Goal: Information Seeking & Learning: Learn about a topic

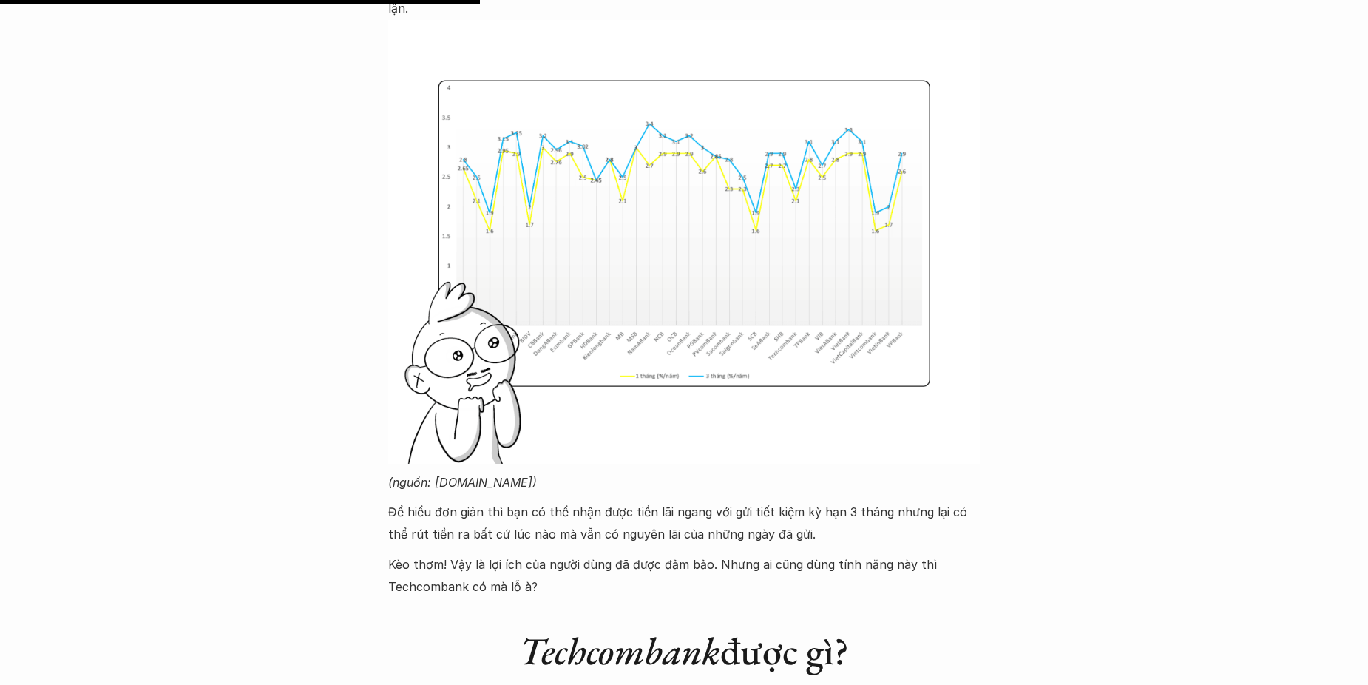
scroll to position [2495, 0]
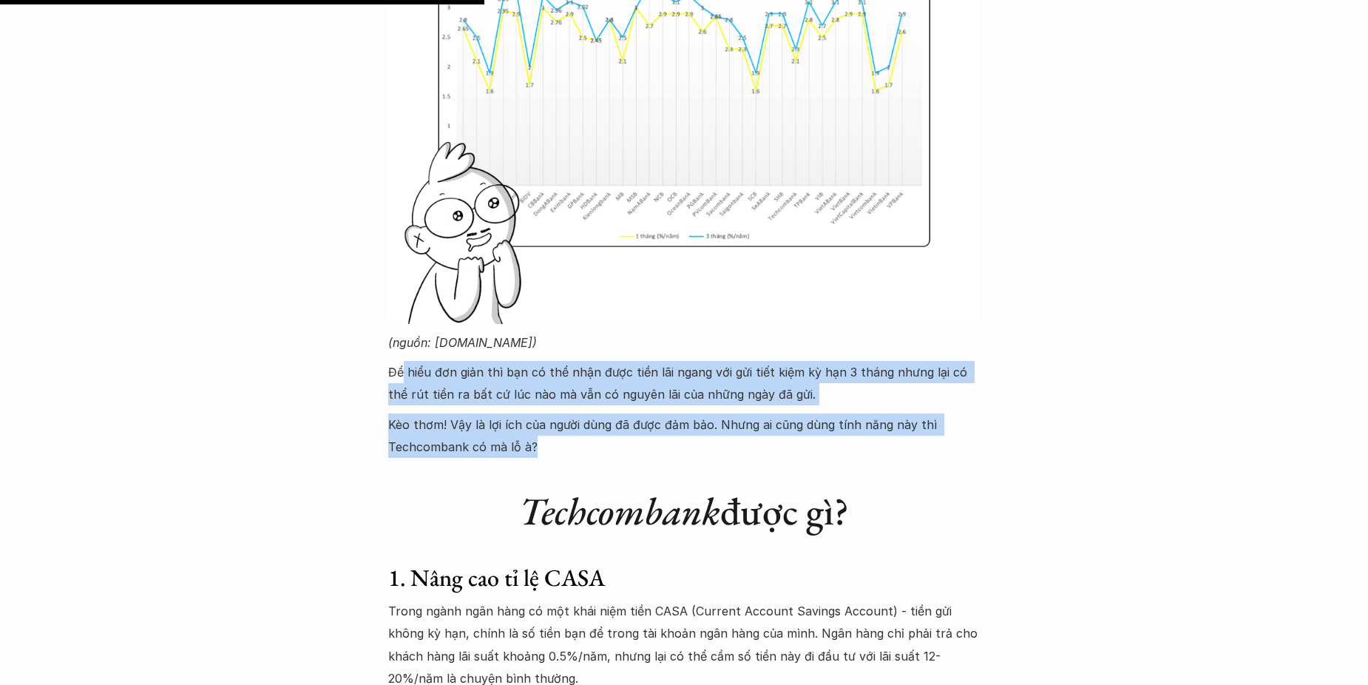
drag, startPoint x: 404, startPoint y: 373, endPoint x: 535, endPoint y: 459, distance: 155.9
drag, startPoint x: 535, startPoint y: 459, endPoint x: 478, endPoint y: 438, distance: 60.1
click at [478, 438] on p "Kèo thơm! Vậy là lợi ích của người dùng đã được đảm bảo. Nhưng ai cũng dùng tín…" at bounding box center [684, 435] width 592 height 45
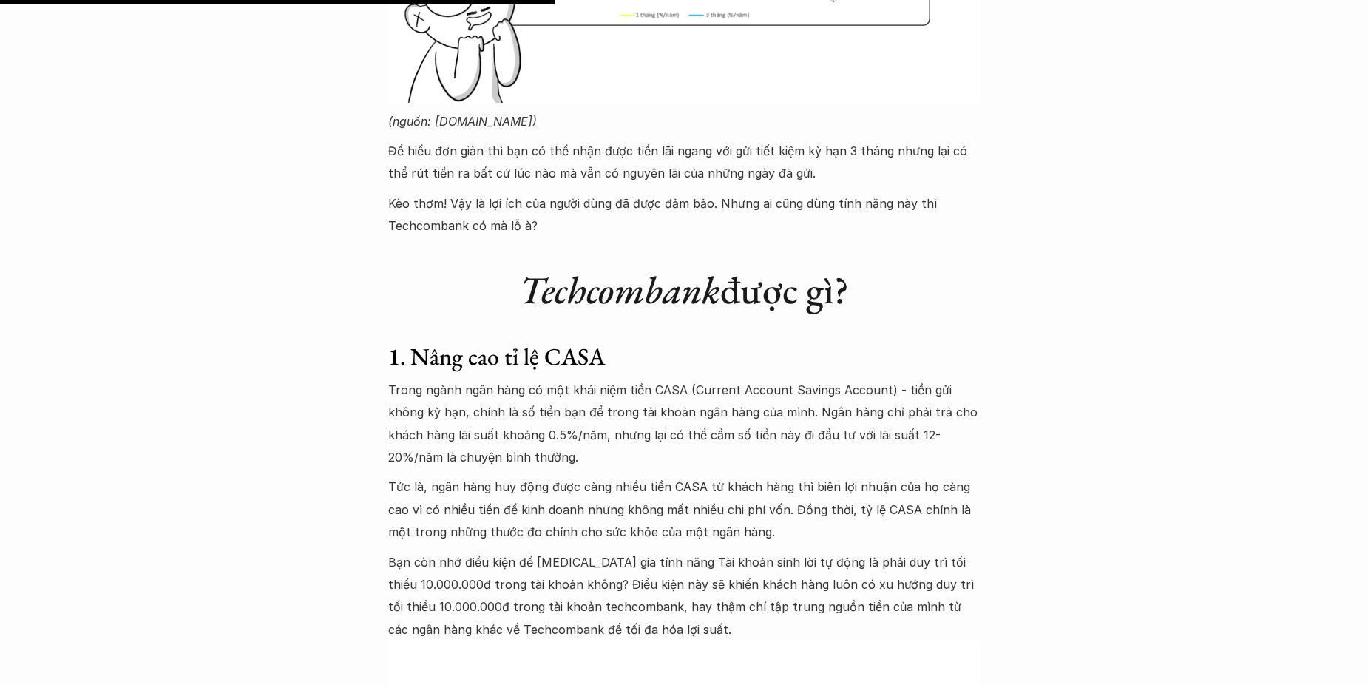
scroll to position [2864, 0]
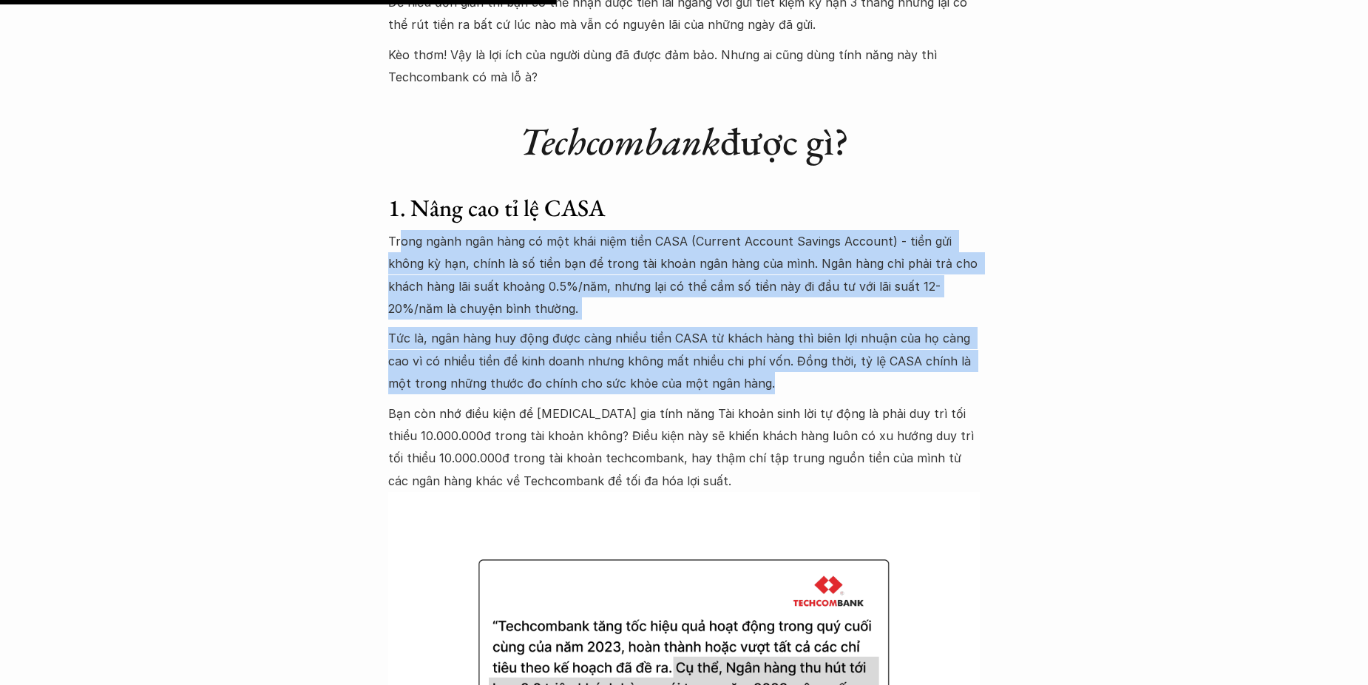
drag, startPoint x: 470, startPoint y: 268, endPoint x: 749, endPoint y: 390, distance: 305.0
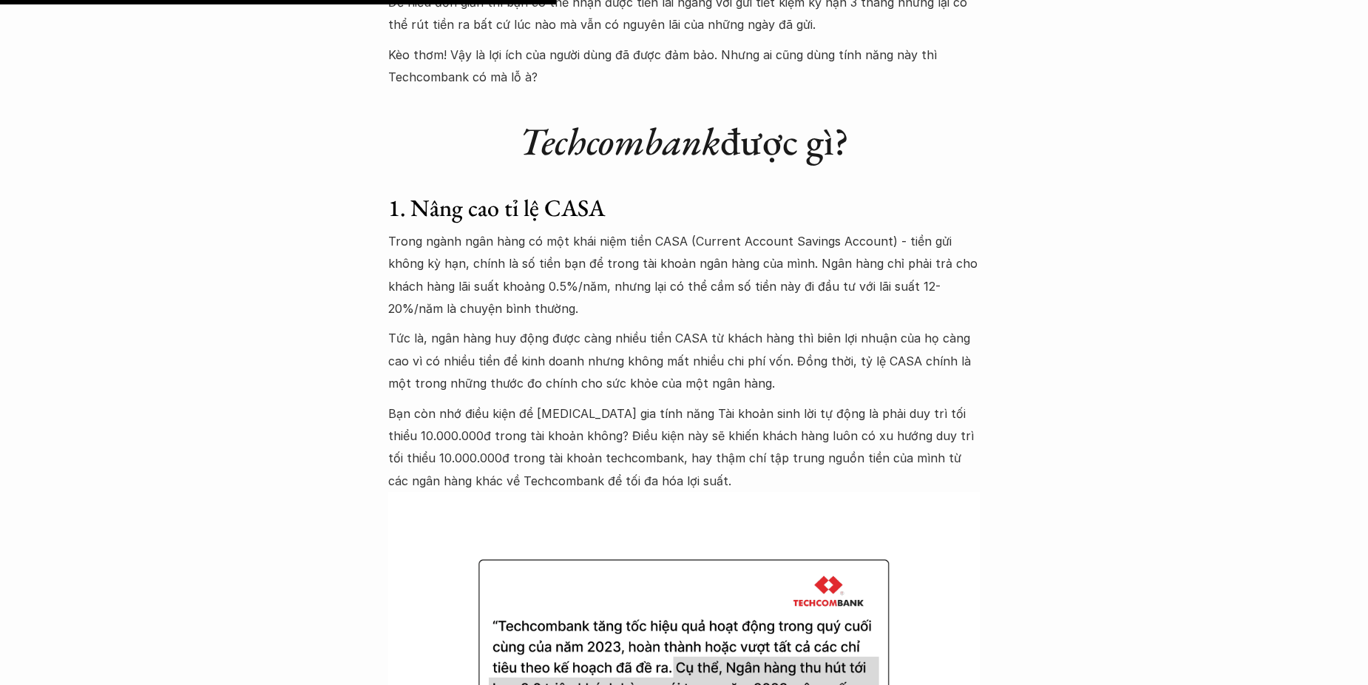
click at [529, 415] on p "Bạn còn nhớ điều kiện để [MEDICAL_DATA] gia tính năng Tài khoản sinh lời tự độn…" at bounding box center [684, 447] width 592 height 90
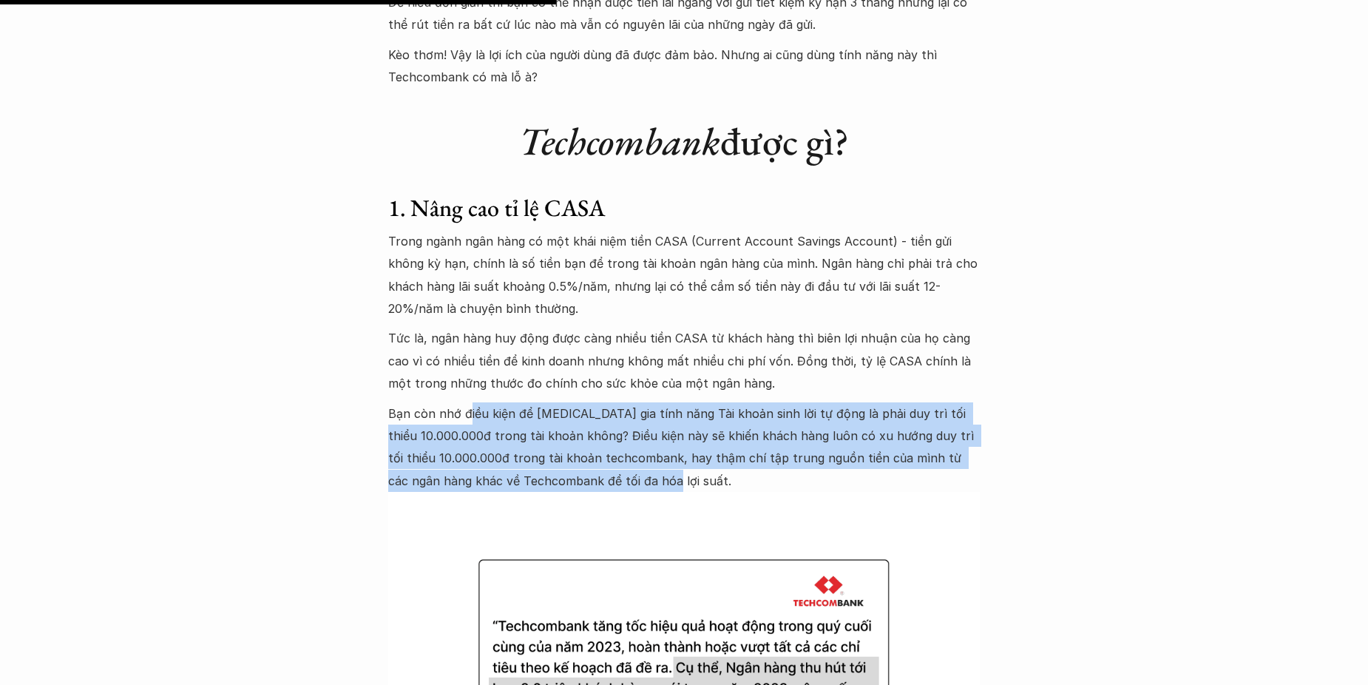
drag, startPoint x: 468, startPoint y: 405, endPoint x: 645, endPoint y: 483, distance: 193.7
click at [645, 483] on p "Bạn còn nhớ điều kiện để [MEDICAL_DATA] gia tính năng Tài khoản sinh lời tự độn…" at bounding box center [684, 447] width 592 height 90
drag, startPoint x: 645, startPoint y: 483, endPoint x: 483, endPoint y: 454, distance: 165.2
click at [483, 454] on p "Bạn còn nhớ điều kiện để [MEDICAL_DATA] gia tính năng Tài khoản sinh lời tự độn…" at bounding box center [684, 447] width 592 height 90
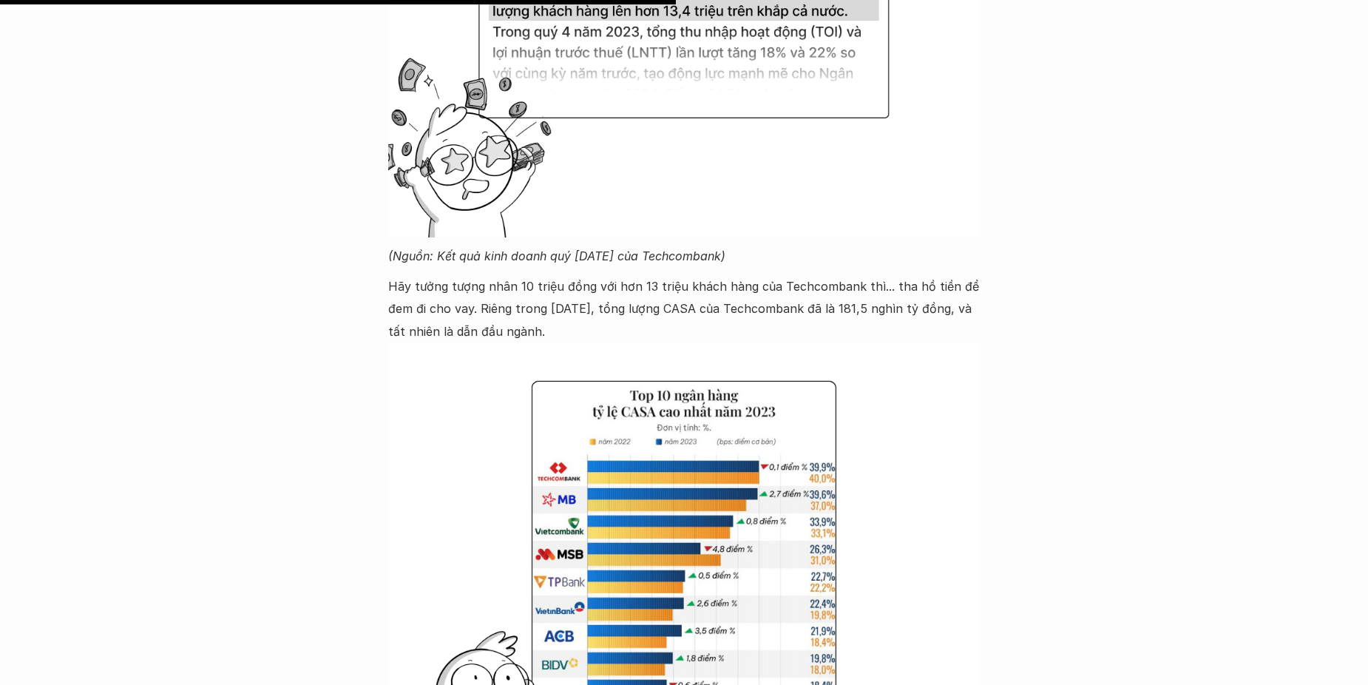
scroll to position [3678, 0]
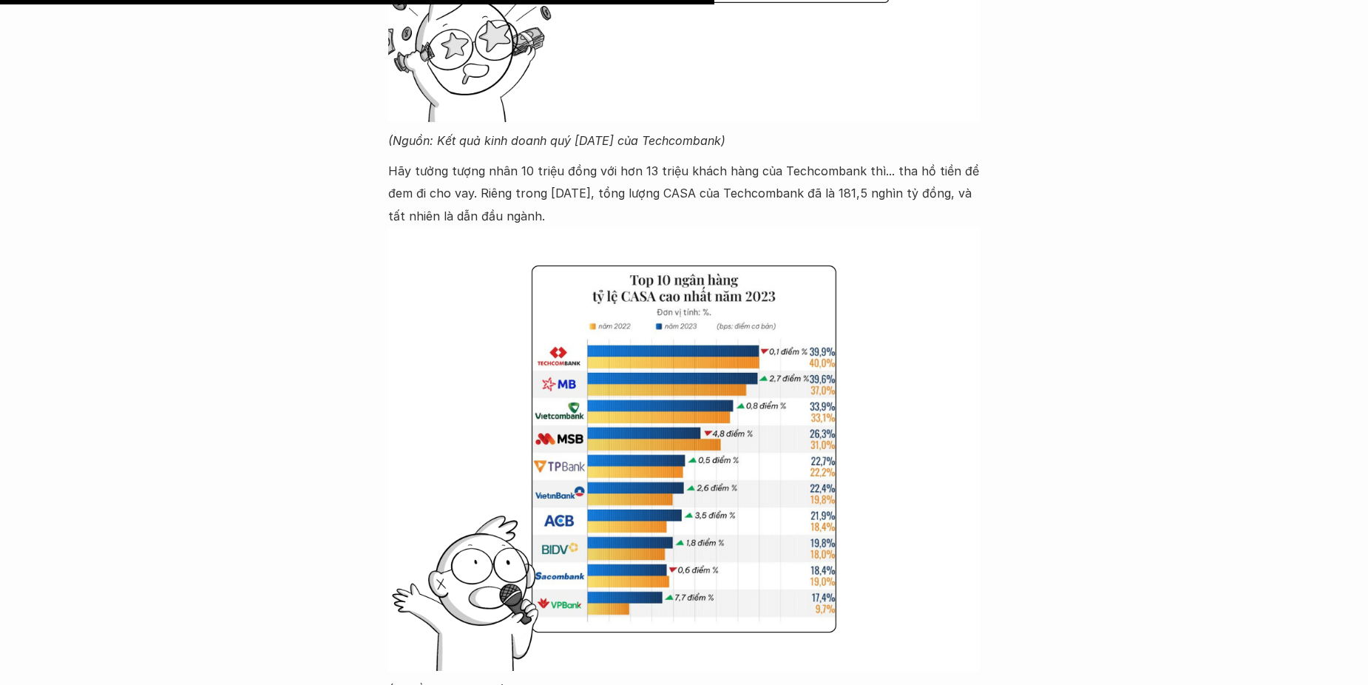
drag, startPoint x: 481, startPoint y: 166, endPoint x: 540, endPoint y: 217, distance: 78.1
click at [540, 217] on p "Hãy tưởng tượng nhân 10 triệu đồng với hơn 13 triệu khách hàng của Techcombank …" at bounding box center [684, 193] width 592 height 67
drag, startPoint x: 540, startPoint y: 217, endPoint x: 470, endPoint y: 201, distance: 71.9
click at [470, 201] on p "Hãy tưởng tượng nhân 10 triệu đồng với hơn 13 triệu khách hàng của Techcombank …" at bounding box center [684, 193] width 592 height 67
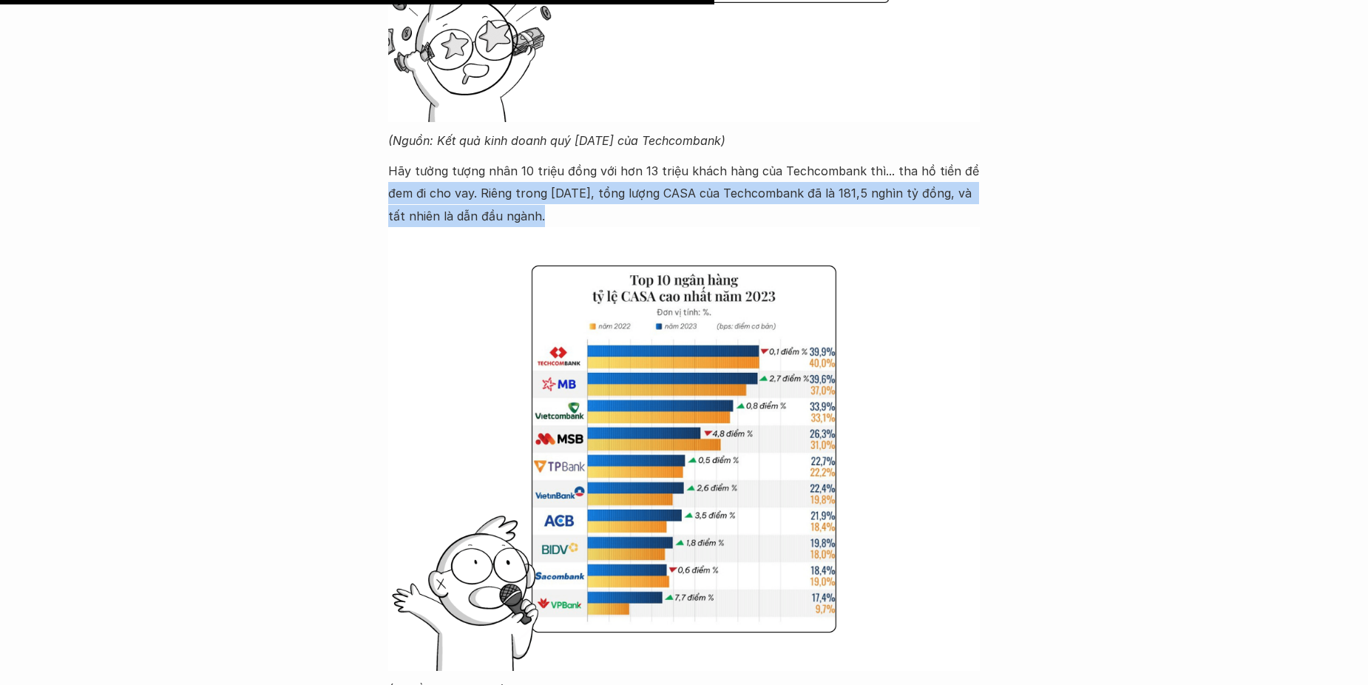
drag, startPoint x: 386, startPoint y: 191, endPoint x: 532, endPoint y: 218, distance: 148.9
click at [532, 218] on div "Case Study Phân tích case study: Tính năng sinh lời tự động của Techcombank 🕔 […" at bounding box center [684, 235] width 1368 height 7679
drag, startPoint x: 532, startPoint y: 218, endPoint x: 523, endPoint y: 216, distance: 9.9
click at [523, 216] on p "Hãy tưởng tượng nhân 10 triệu đồng với hơn 13 triệu khách hàng của Techcombank …" at bounding box center [684, 193] width 592 height 67
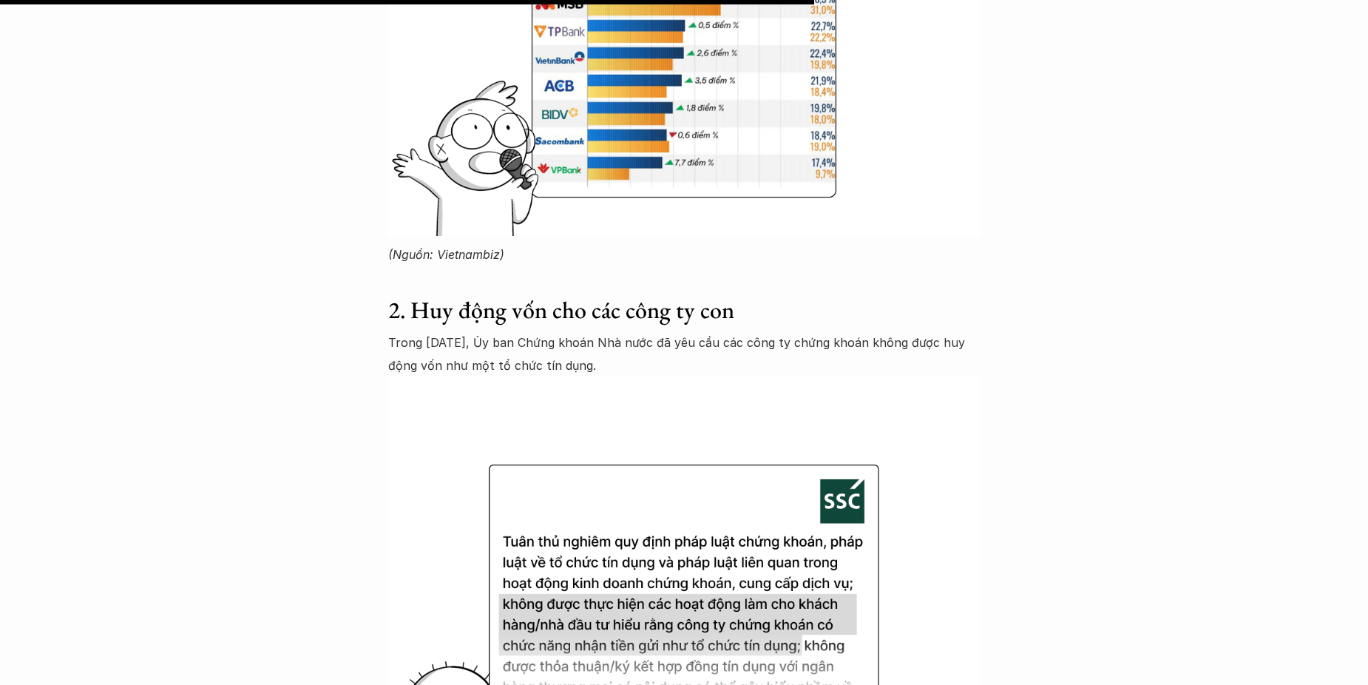
scroll to position [4195, 0]
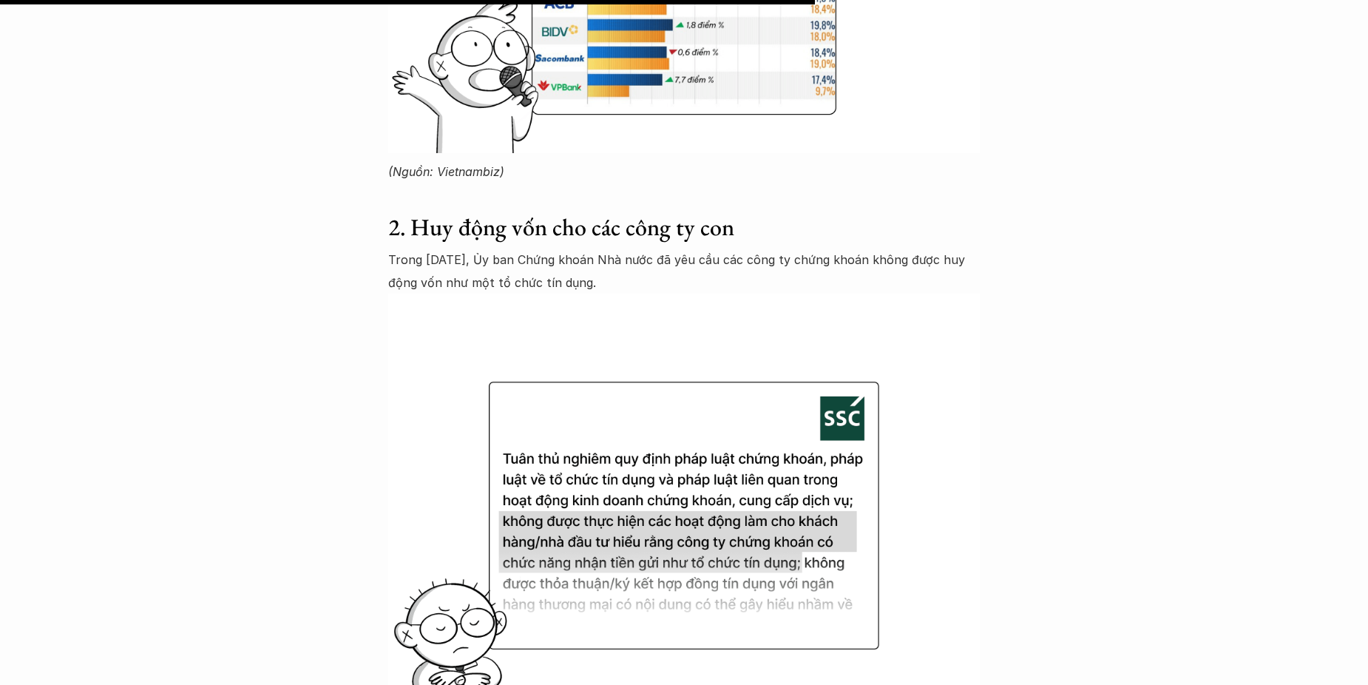
drag, startPoint x: 446, startPoint y: 259, endPoint x: 595, endPoint y: 289, distance: 152.4
click at [595, 289] on p "Trong [DATE], Ủy ban Chứng khoán Nhà nước đã yêu cầu các công ty chứng khoán kh…" at bounding box center [684, 270] width 592 height 45
drag, startPoint x: 595, startPoint y: 289, endPoint x: 483, endPoint y: 265, distance: 114.9
click at [483, 265] on p "Trong [DATE], Ủy ban Chứng khoán Nhà nước đã yêu cầu các công ty chứng khoán kh…" at bounding box center [684, 270] width 592 height 45
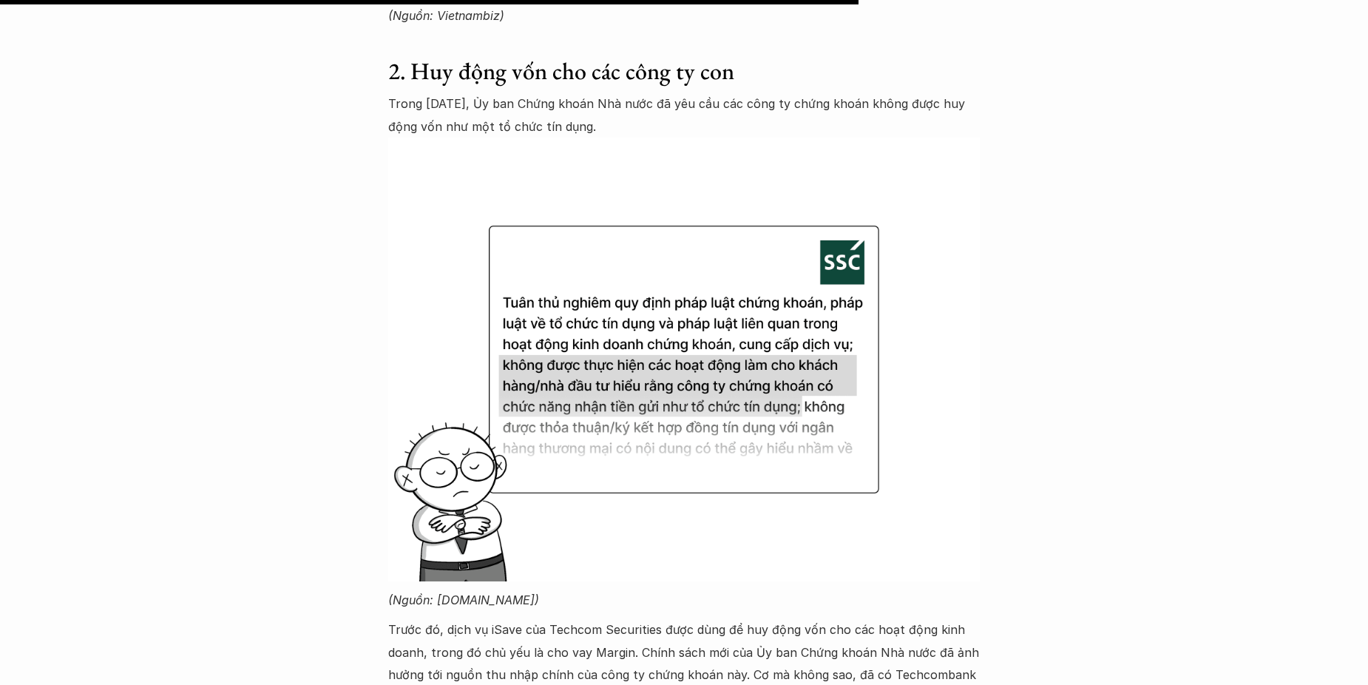
scroll to position [4639, 0]
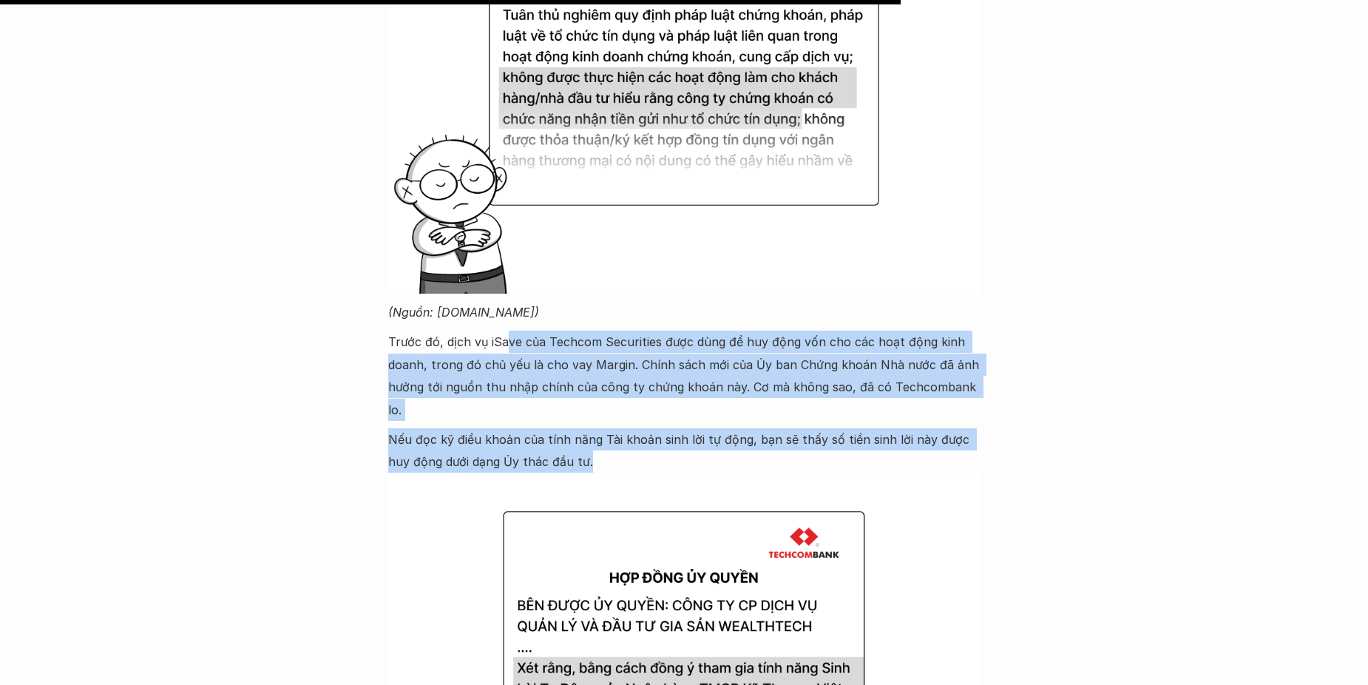
drag, startPoint x: 507, startPoint y: 343, endPoint x: 565, endPoint y: 443, distance: 115.3
drag, startPoint x: 565, startPoint y: 443, endPoint x: 525, endPoint y: 414, distance: 49.3
click at [525, 428] on p "Nếu đọc kỹ điều khoản của tính năng Tài khoản sinh lời tự động, bạn sẽ thấy số …" at bounding box center [684, 450] width 592 height 45
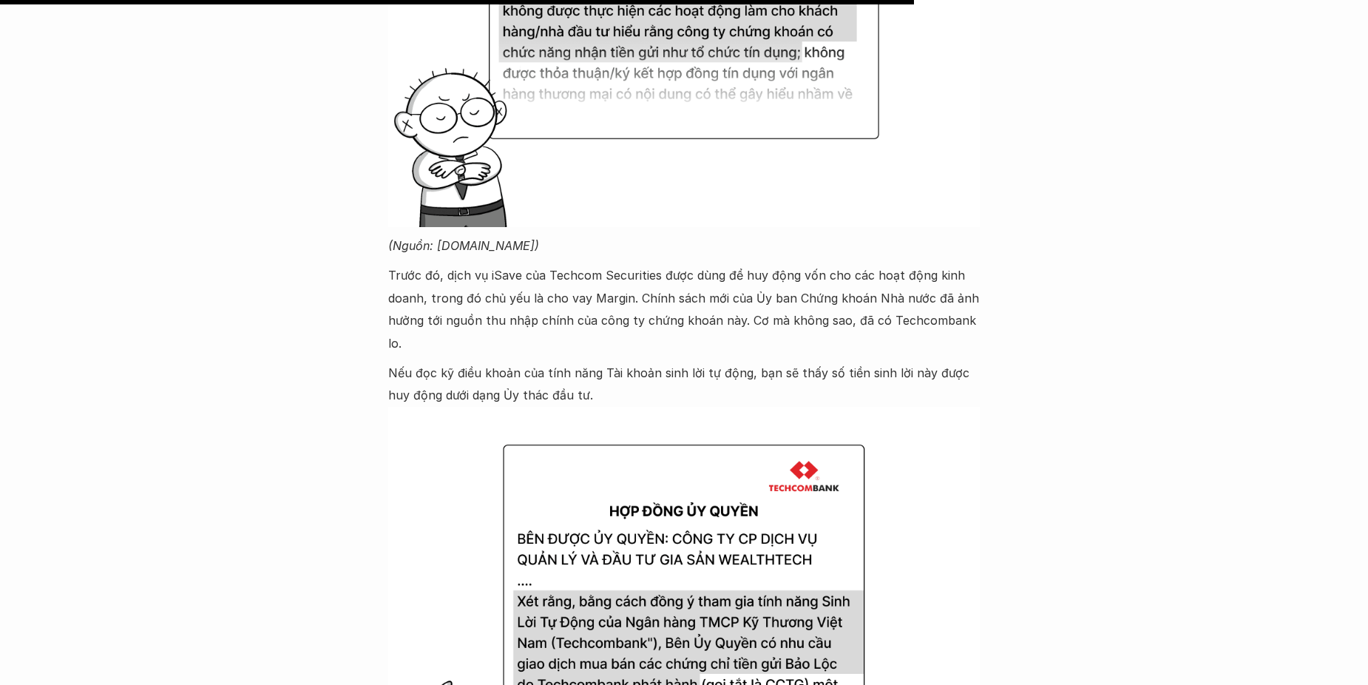
scroll to position [4787, 0]
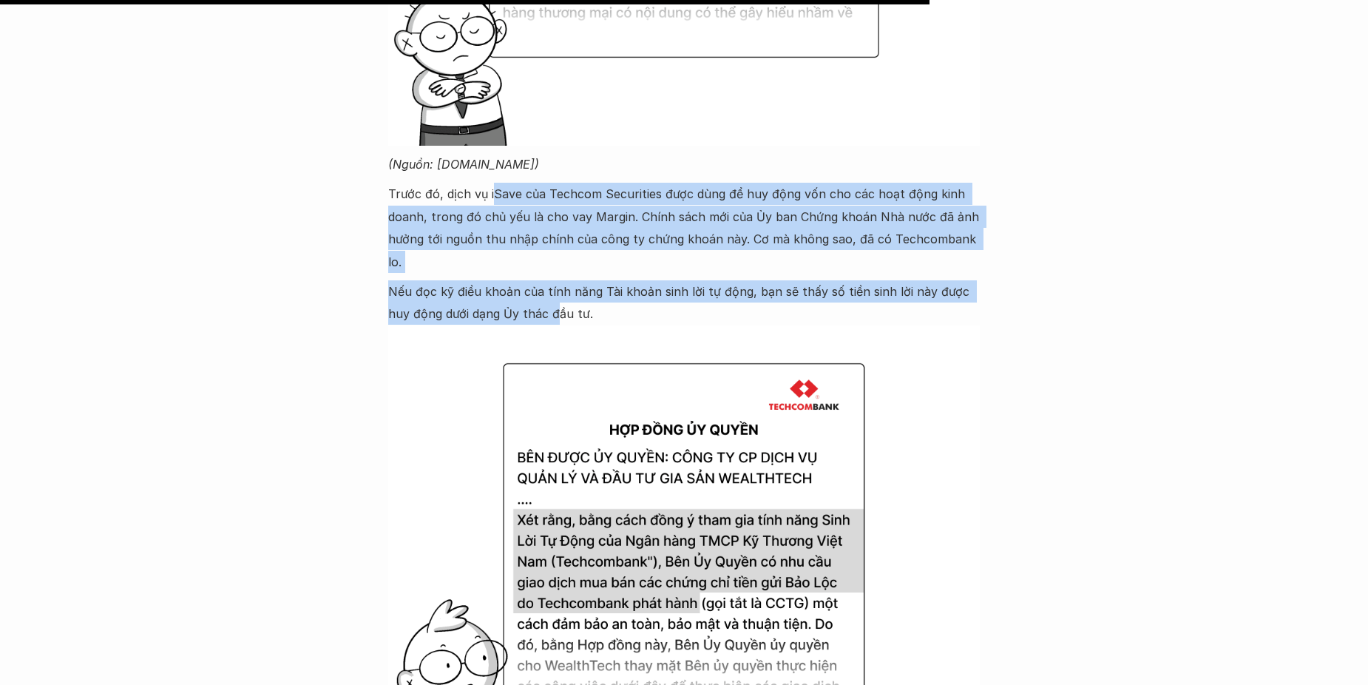
drag, startPoint x: 495, startPoint y: 182, endPoint x: 535, endPoint y: 281, distance: 107.1
drag, startPoint x: 535, startPoint y: 281, endPoint x: 424, endPoint y: 268, distance: 111.6
click at [422, 280] on p "Nếu đọc kỹ điều khoản của tính năng Tài khoản sinh lời tự động, bạn sẽ thấy số …" at bounding box center [684, 302] width 592 height 45
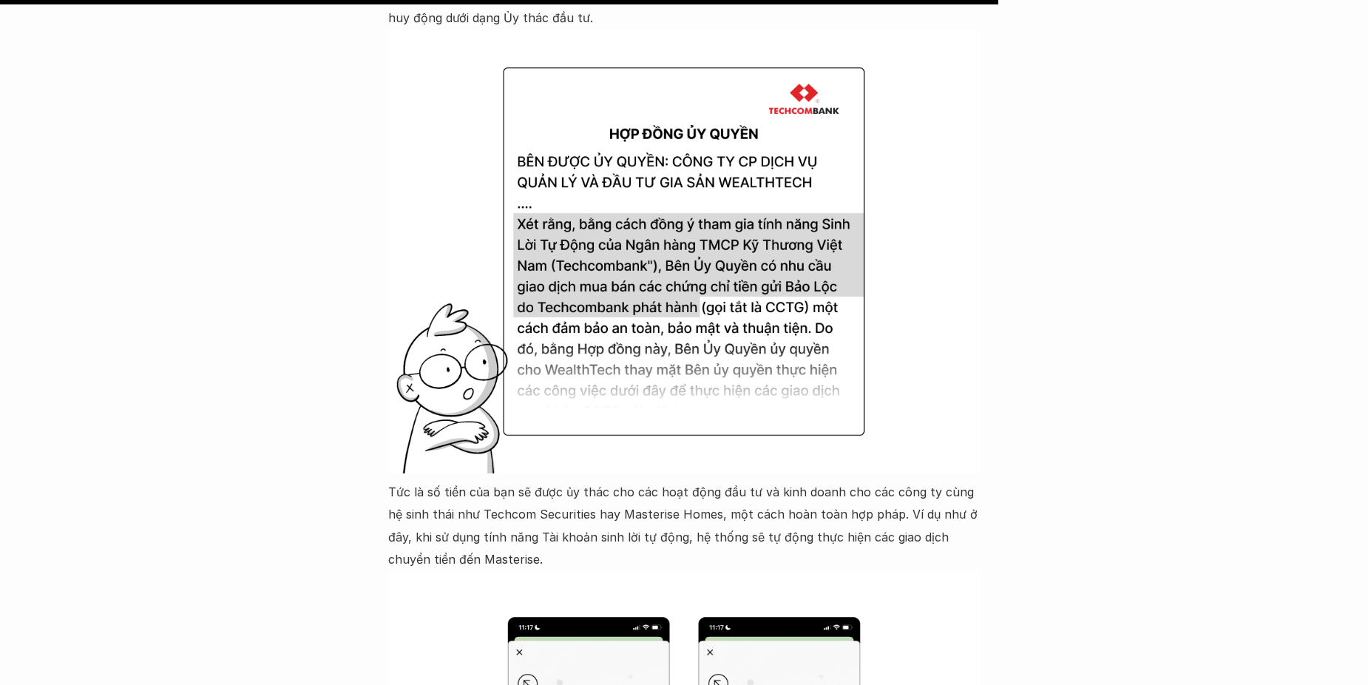
scroll to position [5230, 0]
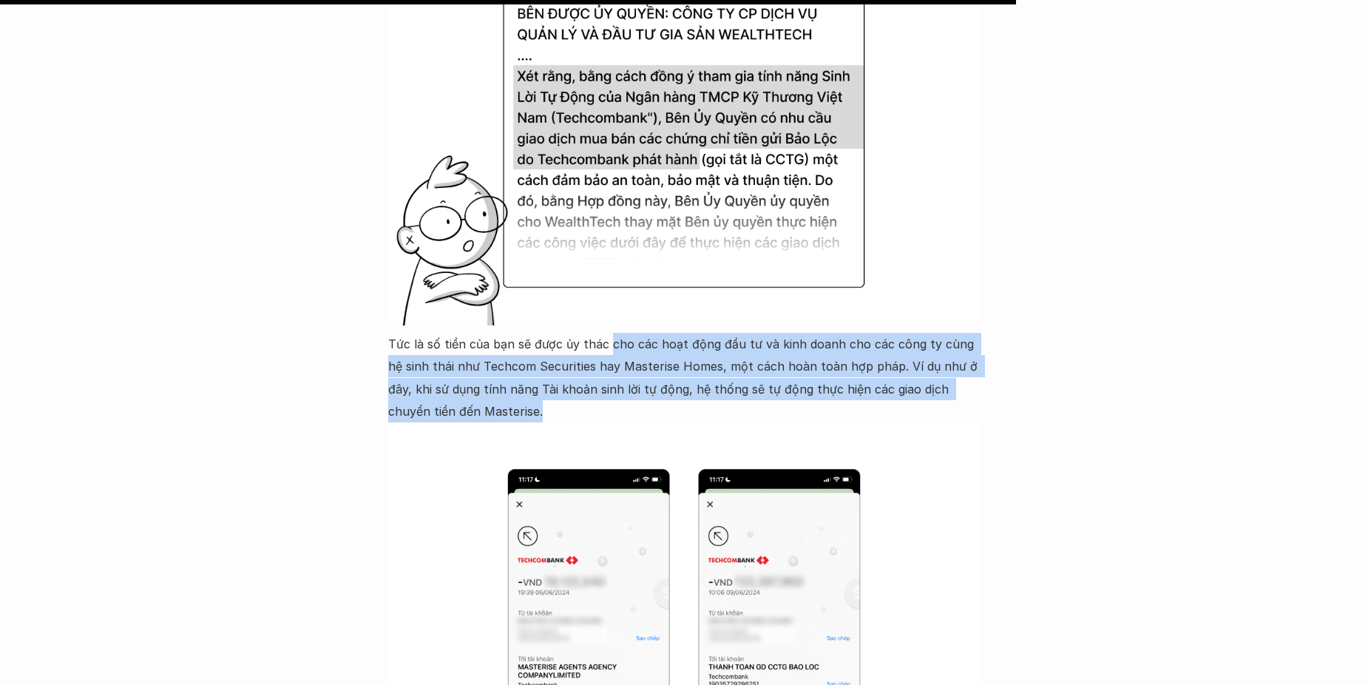
drag, startPoint x: 607, startPoint y: 319, endPoint x: 486, endPoint y: 384, distance: 137.6
click at [486, 384] on p "Tức là số tiền của bạn sẽ được ủy thác cho các hoạt động đầu tư và kinh doanh c…" at bounding box center [684, 378] width 592 height 90
drag, startPoint x: 486, startPoint y: 384, endPoint x: 455, endPoint y: 368, distance: 34.4
click at [455, 368] on p "Tức là số tiền của bạn sẽ được ủy thác cho các hoạt động đầu tư và kinh doanh c…" at bounding box center [684, 378] width 592 height 90
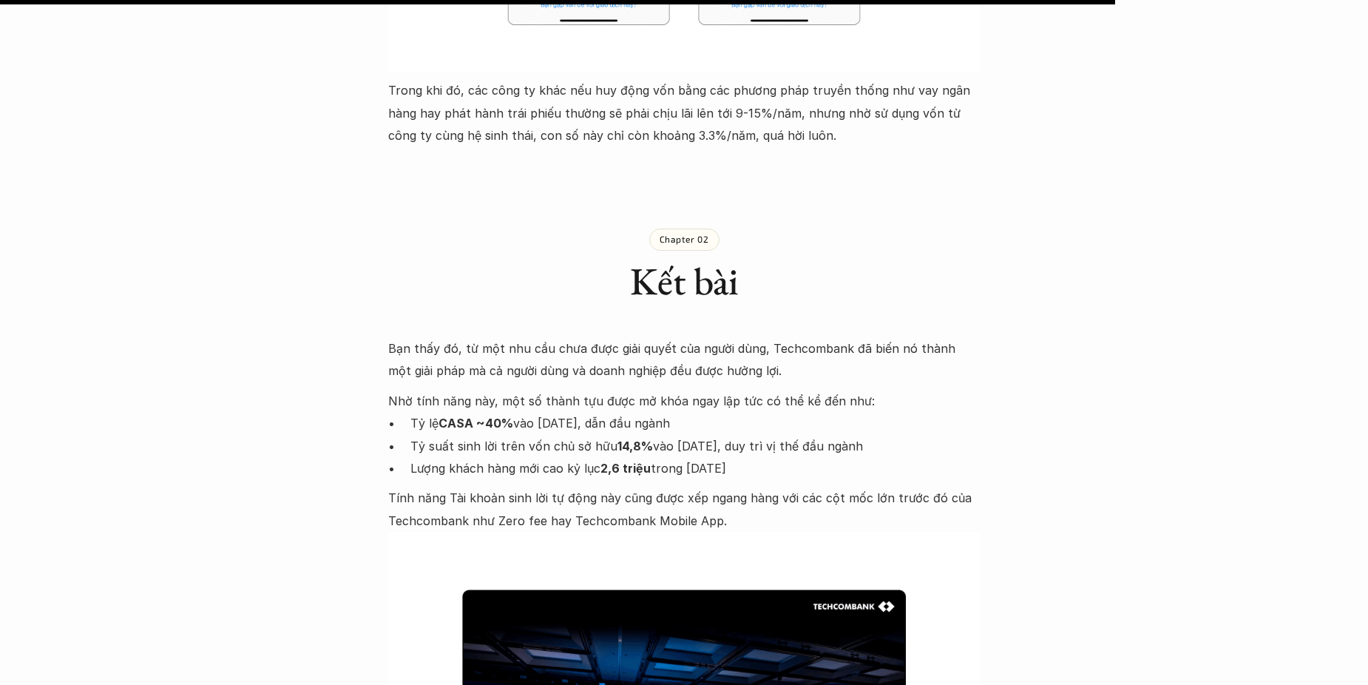
scroll to position [6044, 0]
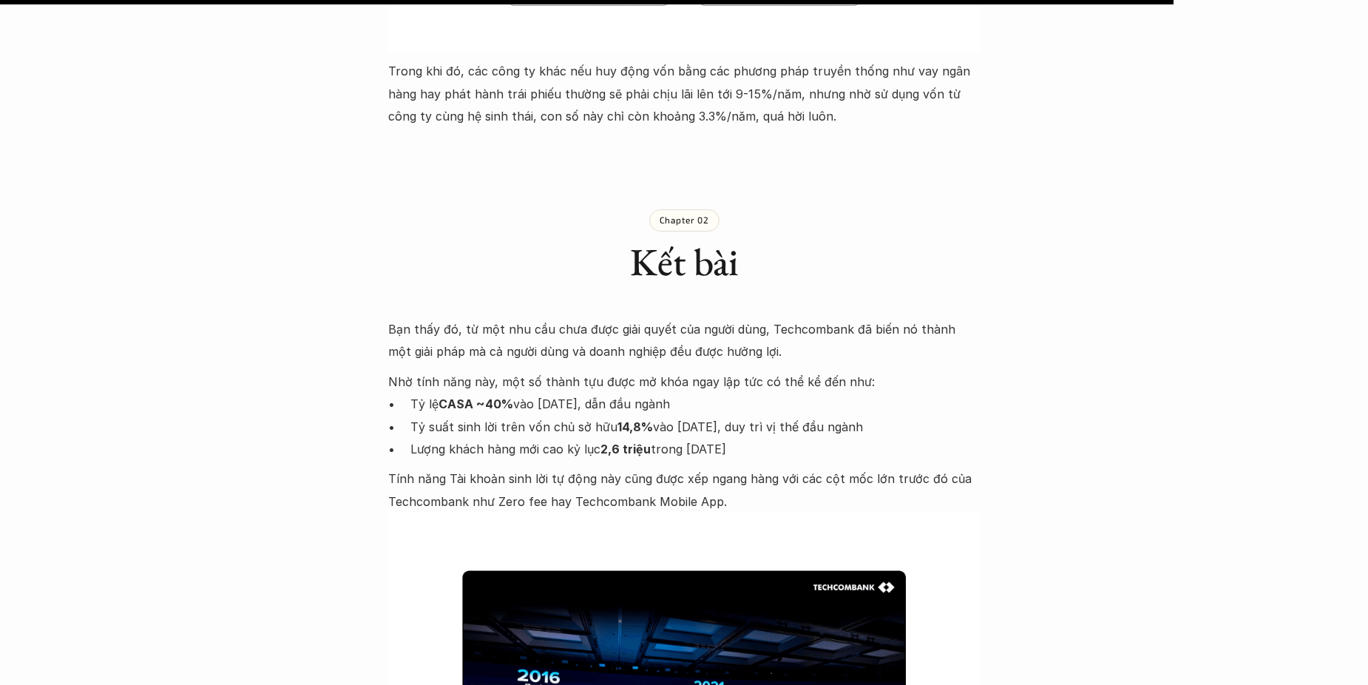
drag, startPoint x: 422, startPoint y: 379, endPoint x: 748, endPoint y: 425, distance: 328.5
click at [748, 425] on ul "Tỷ lệ CASA ~40% vào [DATE], dẫn đầu ngành Tỷ suất sinh lời trên vốn chủ sở hữu …" at bounding box center [684, 426] width 592 height 67
drag, startPoint x: 748, startPoint y: 425, endPoint x: 657, endPoint y: 424, distance: 90.2
click at [657, 438] on p "Lượng khách hàng mới cao kỷ lục 2,6 triệu trong [DATE]" at bounding box center [694, 449] width 569 height 22
click at [694, 438] on p "Lượng khách hàng mới cao kỷ lục 2,6 triệu trong [DATE]" at bounding box center [694, 449] width 569 height 22
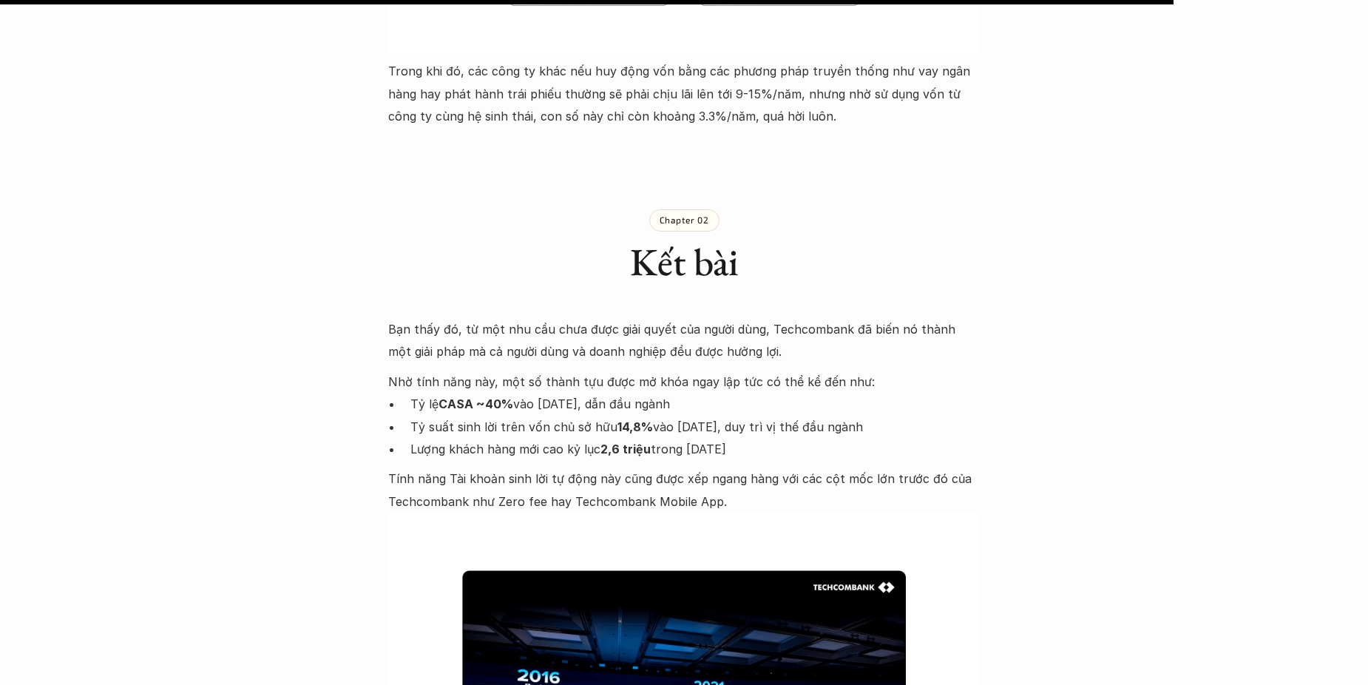
click at [628, 471] on p "Tính năng Tài khoản sinh lời tự động này cũng được xếp ngang hàng với các cột m…" at bounding box center [684, 489] width 592 height 45
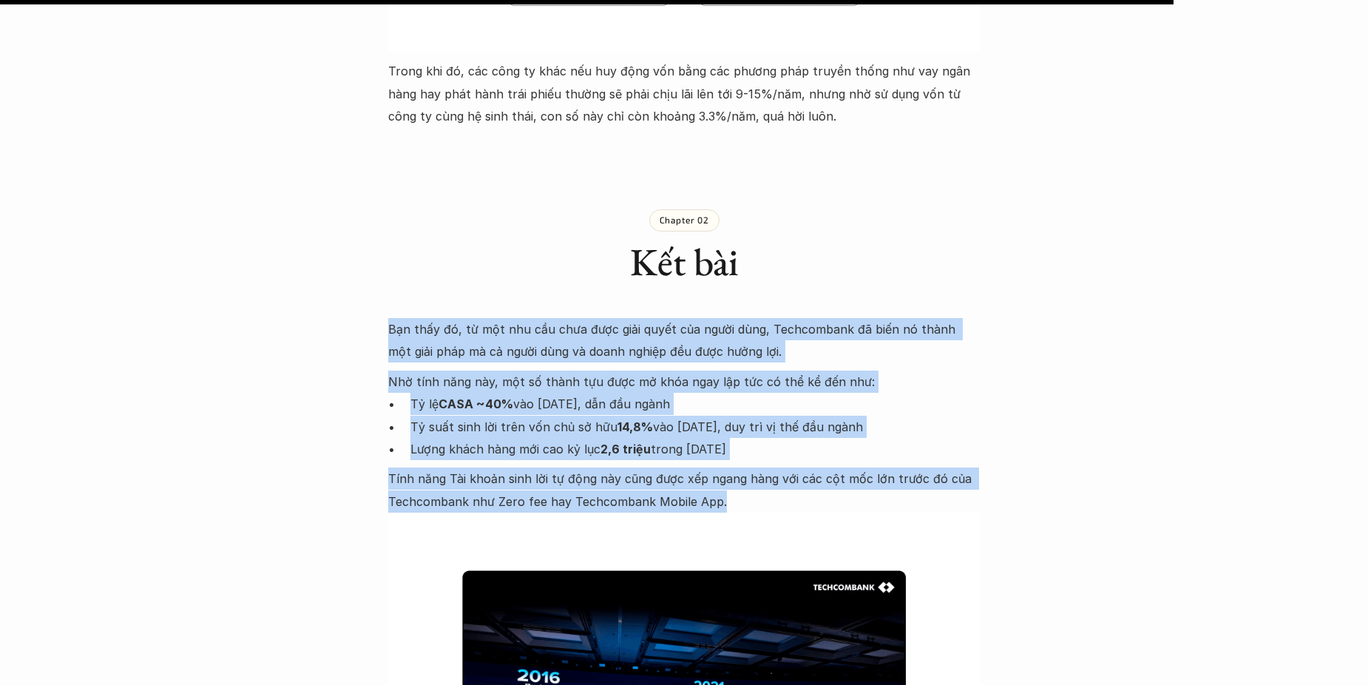
drag, startPoint x: 728, startPoint y: 485, endPoint x: 378, endPoint y: 312, distance: 390.9
drag, startPoint x: 378, startPoint y: 312, endPoint x: 584, endPoint y: 478, distance: 265.0
click at [584, 478] on p "Tính năng Tài khoản sinh lời tự động này cũng được xếp ngang hàng với các cột m…" at bounding box center [684, 489] width 592 height 45
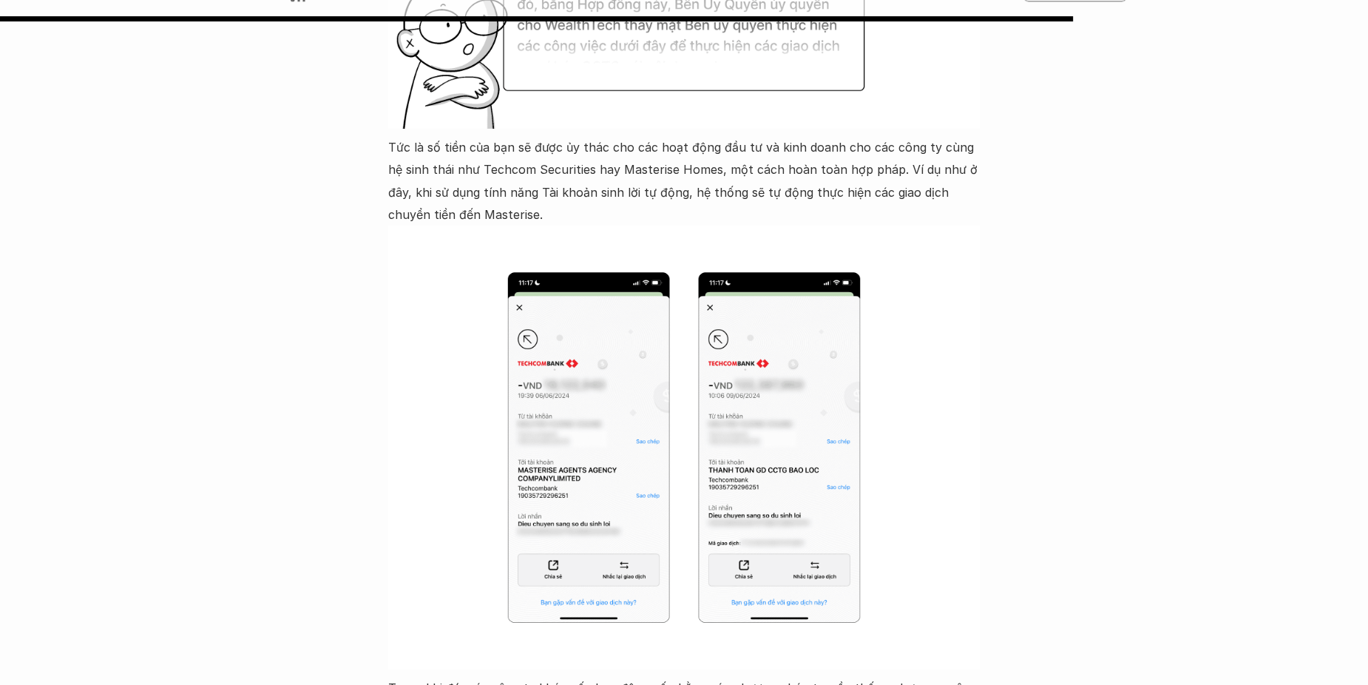
scroll to position [5526, 0]
